Goal: Register for event/course

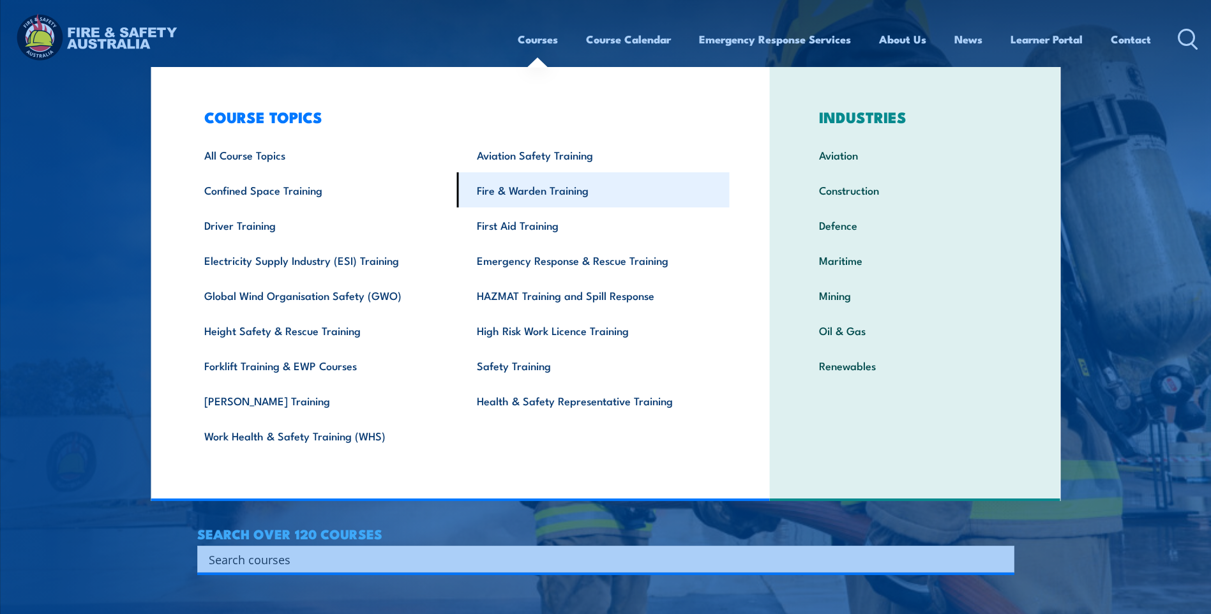
click at [512, 190] on link "Fire & Warden Training" at bounding box center [593, 189] width 273 height 35
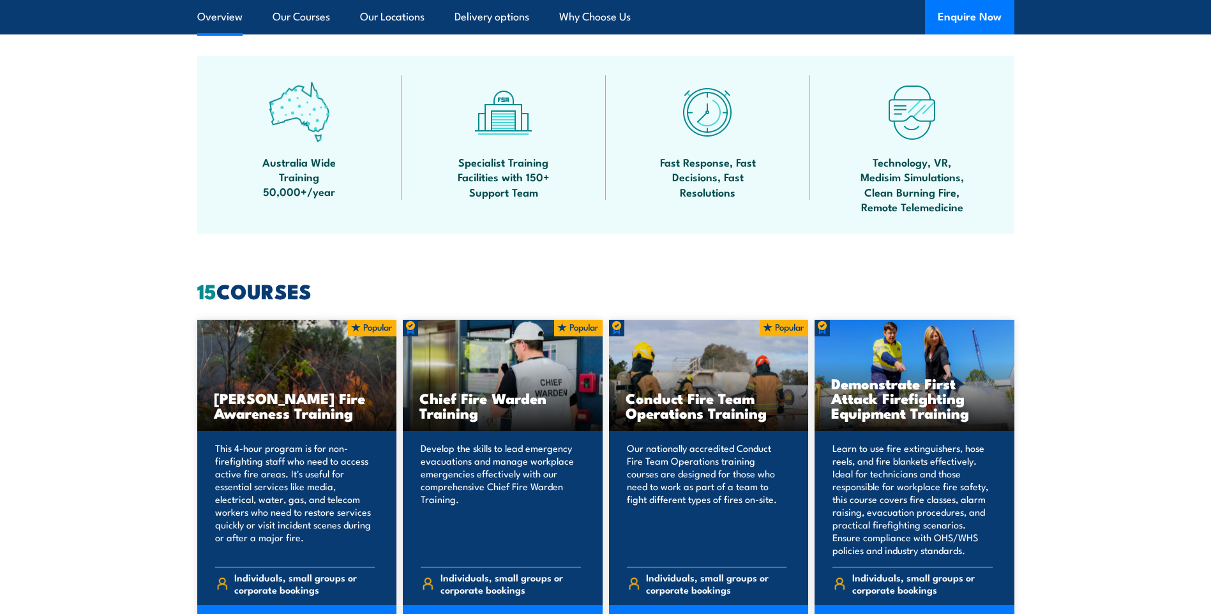
scroll to position [1021, 0]
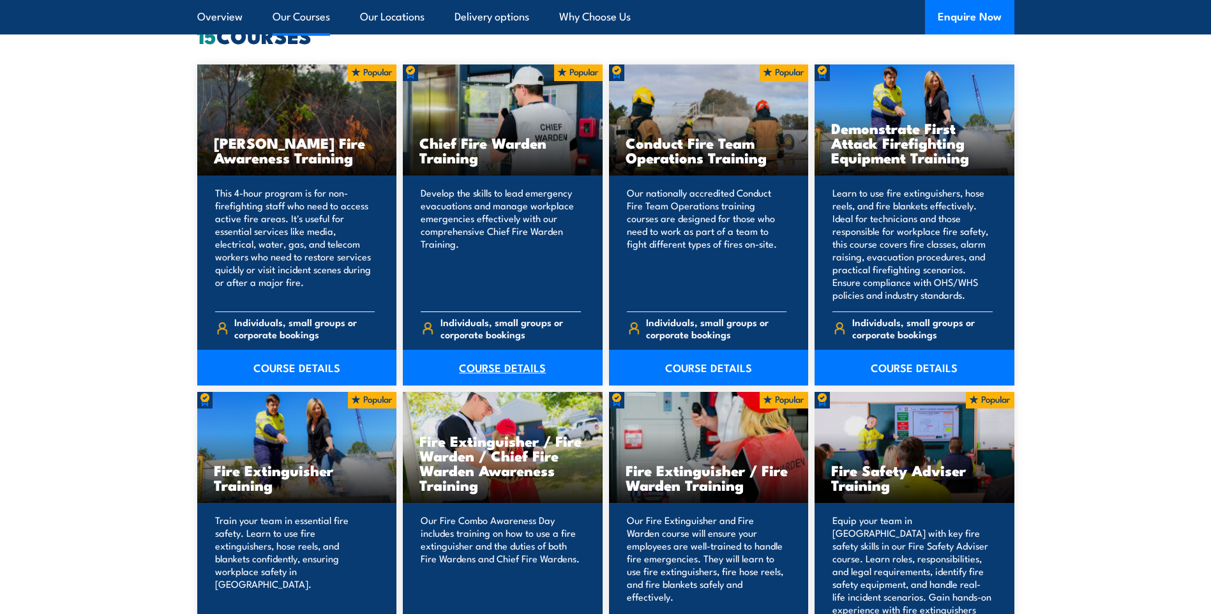
click at [488, 370] on link "COURSE DETAILS" at bounding box center [503, 368] width 200 height 36
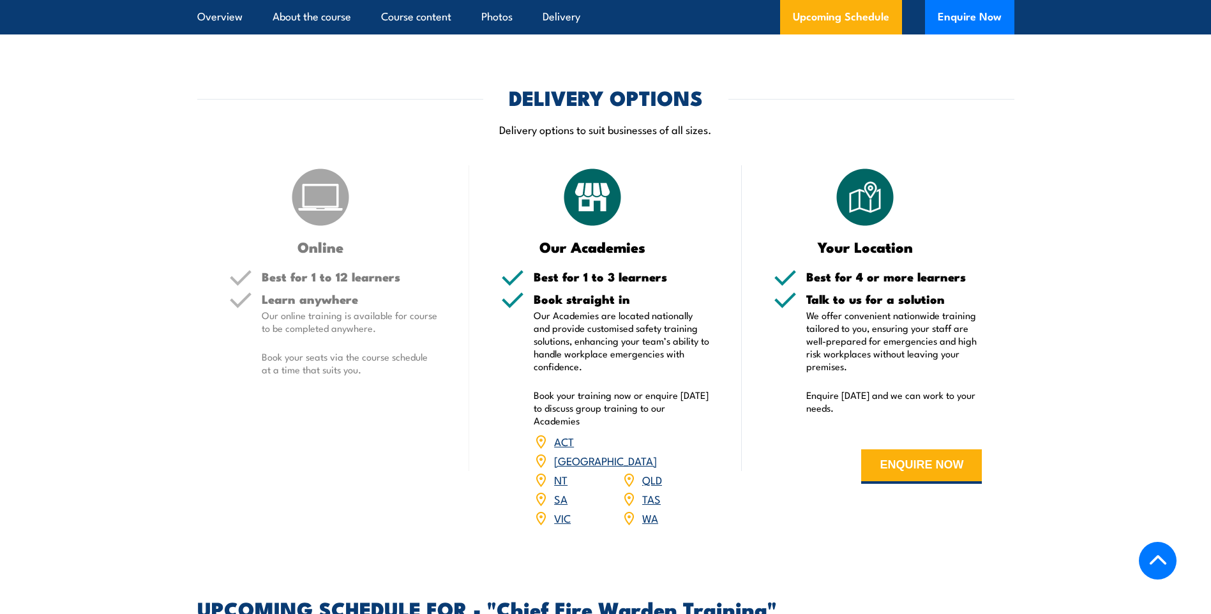
scroll to position [1787, 0]
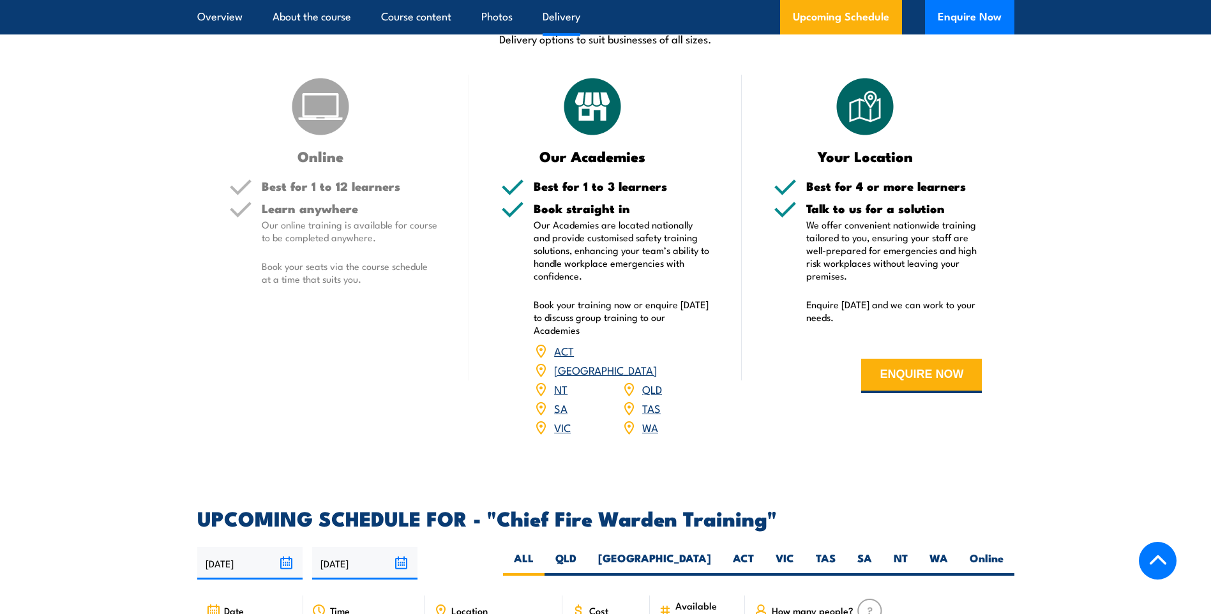
click at [335, 246] on div "Learn anywhere Our online training is available for course to be completed anyw…" at bounding box center [350, 254] width 176 height 104
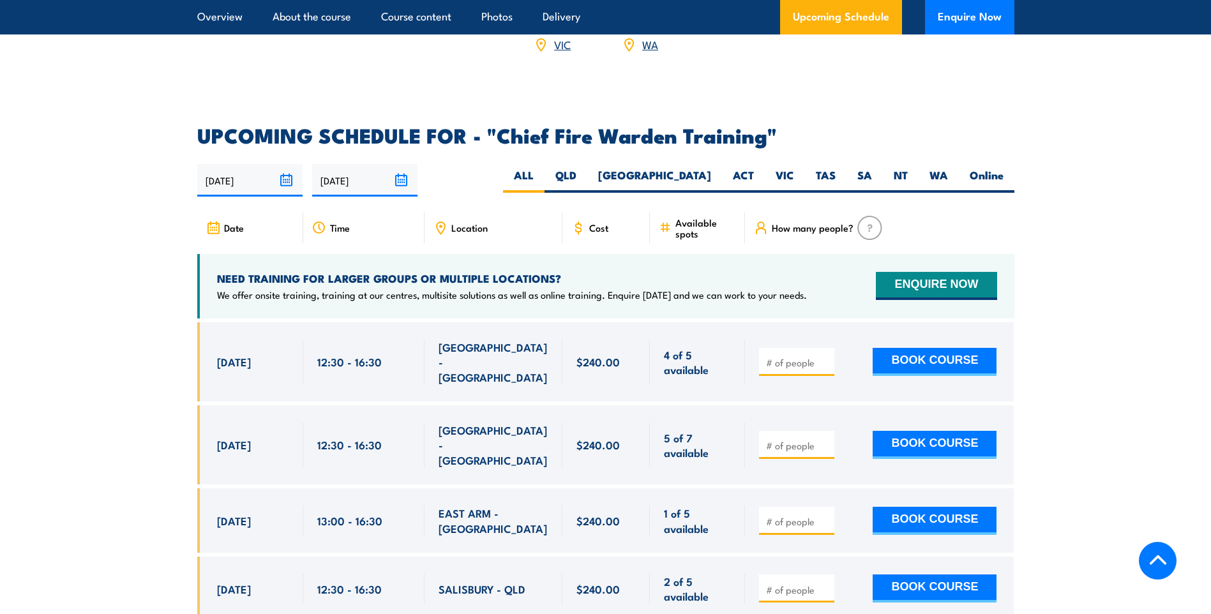
scroll to position [2234, 0]
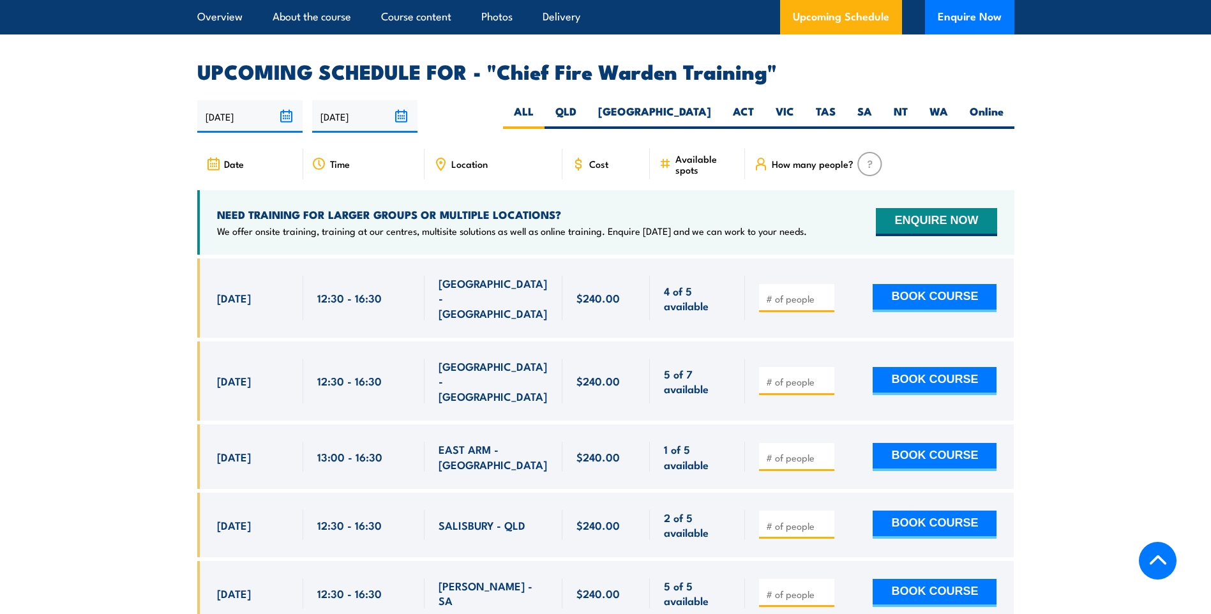
click at [463, 158] on span "Location" at bounding box center [469, 163] width 36 height 11
click at [440, 157] on icon at bounding box center [440, 164] width 14 height 14
click at [459, 158] on span "Location" at bounding box center [469, 163] width 36 height 11
click at [990, 104] on label "Online" at bounding box center [987, 116] width 56 height 25
click at [1003, 104] on input "Online" at bounding box center [1007, 108] width 8 height 8
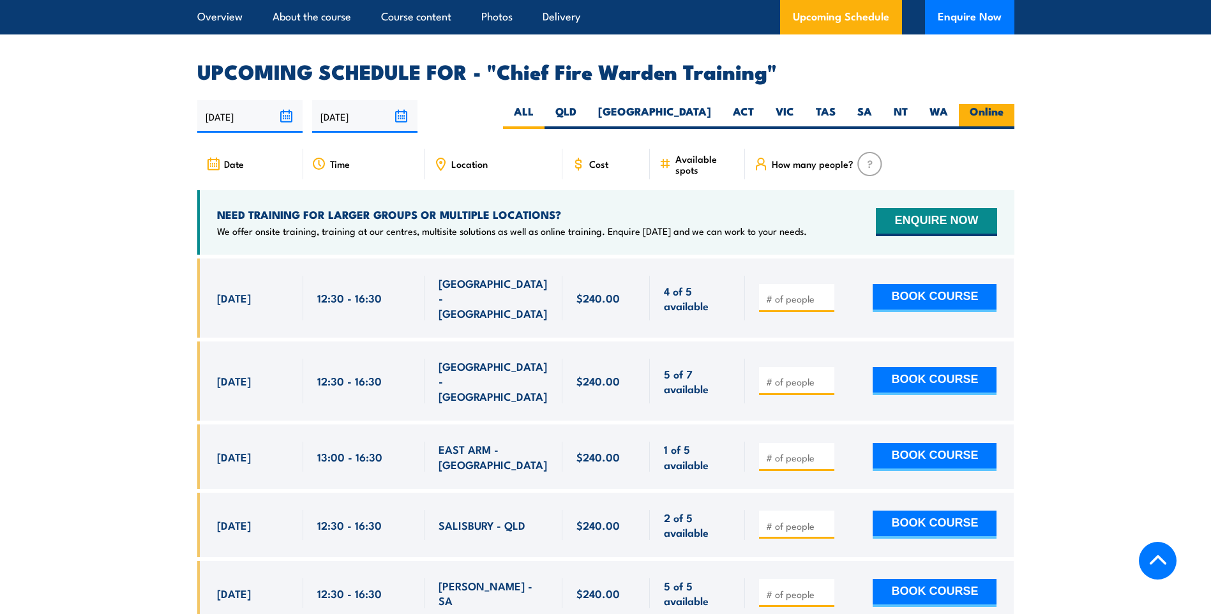
radio input "true"
click at [987, 104] on label "Online" at bounding box center [987, 116] width 56 height 25
click at [1003, 104] on input "Online" at bounding box center [1007, 108] width 8 height 8
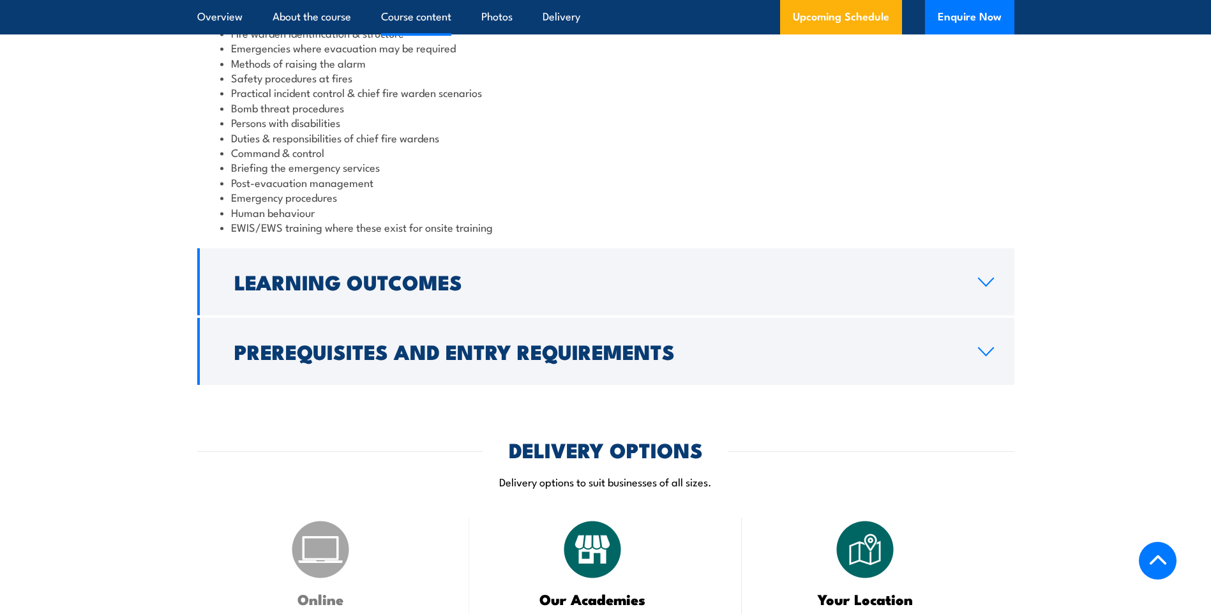
scroll to position [1255, 0]
